Goal: Complete application form

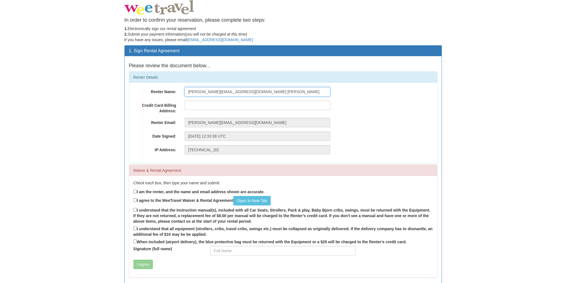
drag, startPoint x: 233, startPoint y: 92, endPoint x: 158, endPoint y: 95, distance: 75.0
click at [158, 95] on div "Renter Name: [PERSON_NAME][EMAIL_ADDRESS][DOMAIN_NAME] [PERSON_NAME]" at bounding box center [283, 91] width 308 height 9
type input "[PERSON_NAME]"
click at [186, 104] on input "text" at bounding box center [258, 105] width 146 height 9
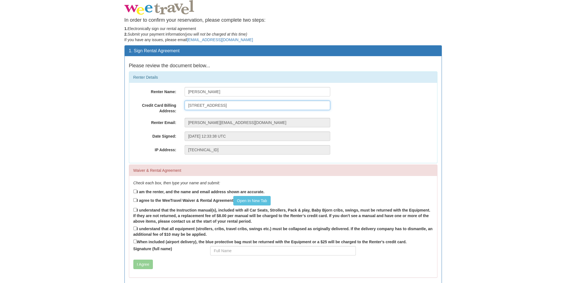
scroll to position [21, 0]
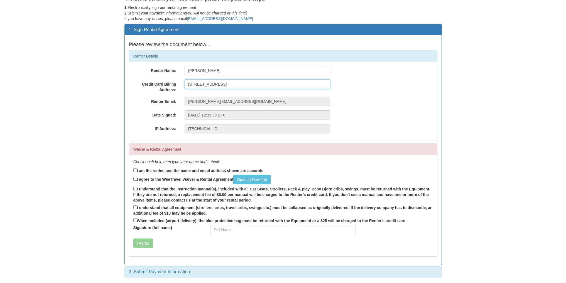
type input "[STREET_ADDRESS]"
click at [135, 170] on input "I am the renter, and the name and email address shown are accurate." at bounding box center [135, 171] width 4 height 4
checkbox input "true"
click at [255, 180] on link "Open In New Tab" at bounding box center [251, 179] width 37 height 9
click at [136, 178] on input "I agree to the WeeTravel Waiver & Rental Agreement Open In [GEOGRAPHIC_DATA]" at bounding box center [135, 179] width 4 height 4
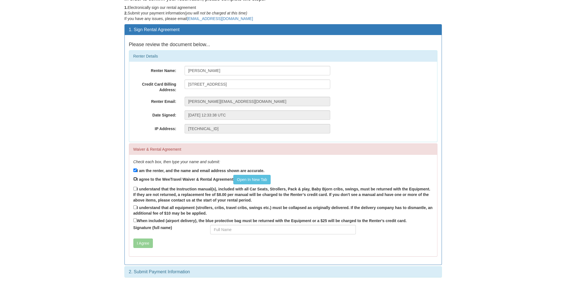
checkbox input "true"
click at [135, 189] on input "I understand that the Instruction manual(s), included with all Car Seats, Strol…" at bounding box center [135, 189] width 4 height 4
checkbox input "true"
click at [137, 207] on label "I understand that all equipment (strollers, cribs, travel cribs, swings etc.) m…" at bounding box center [283, 211] width 300 height 12
click at [137, 207] on input "I understand that all equipment (strollers, cribs, travel cribs, swings etc.) m…" at bounding box center [135, 208] width 4 height 4
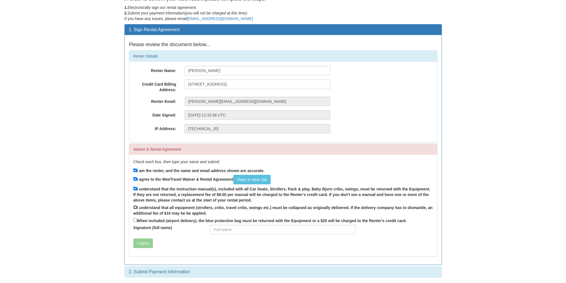
checkbox input "true"
click at [134, 218] on label "When included (airport delivery), the blue protective bag must be returned with…" at bounding box center [269, 221] width 273 height 6
click at [134, 219] on input "When included (airport delivery), the blue protective bag must be returned with…" at bounding box center [135, 221] width 4 height 4
checkbox input "true"
click at [218, 231] on input "Signature (full name)" at bounding box center [283, 229] width 146 height 9
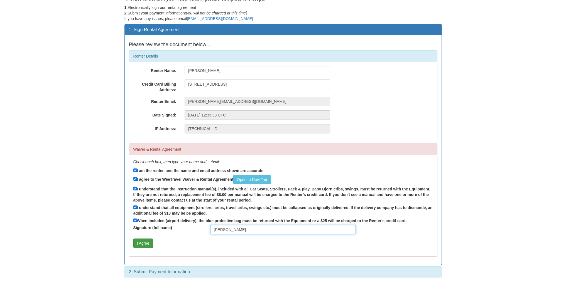
type input "[PERSON_NAME]"
click at [144, 242] on button "I Agree" at bounding box center [142, 243] width 19 height 9
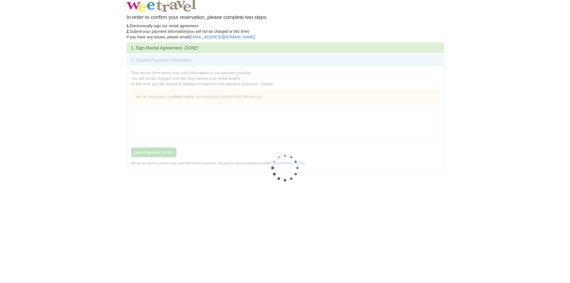
scroll to position [0, 0]
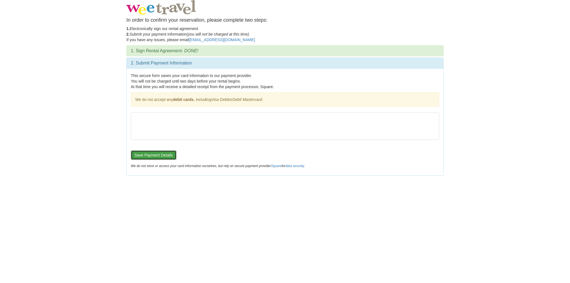
click at [148, 155] on button "Save Payment Details" at bounding box center [154, 155] width 46 height 9
